Goal: Task Accomplishment & Management: Manage account settings

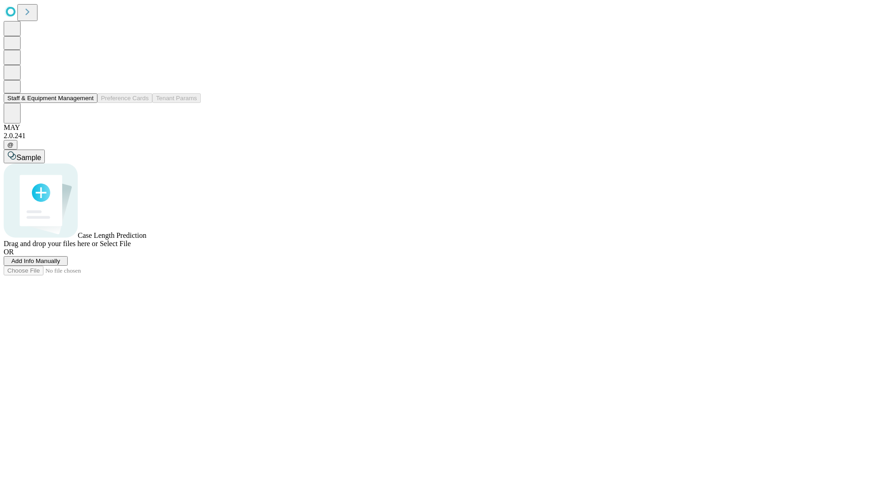
click at [87, 103] on button "Staff & Equipment Management" at bounding box center [51, 98] width 94 height 10
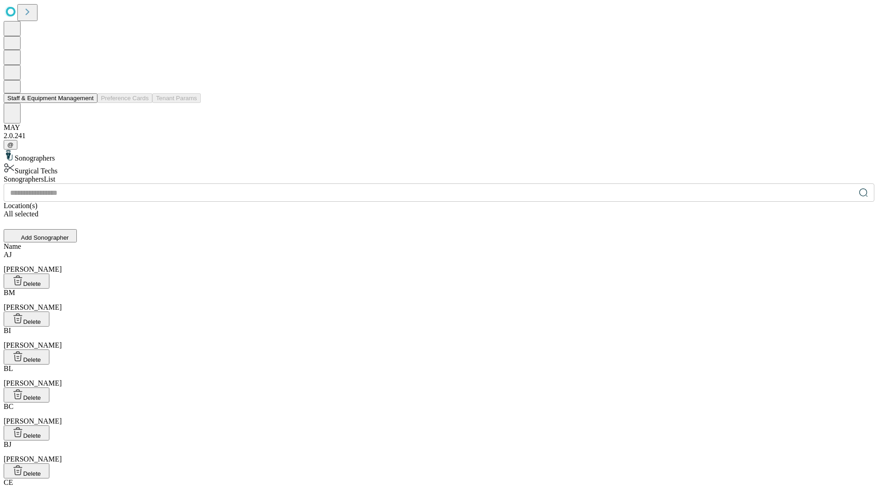
click at [87, 103] on button "Staff & Equipment Management" at bounding box center [51, 98] width 94 height 10
